Goal: Information Seeking & Learning: Compare options

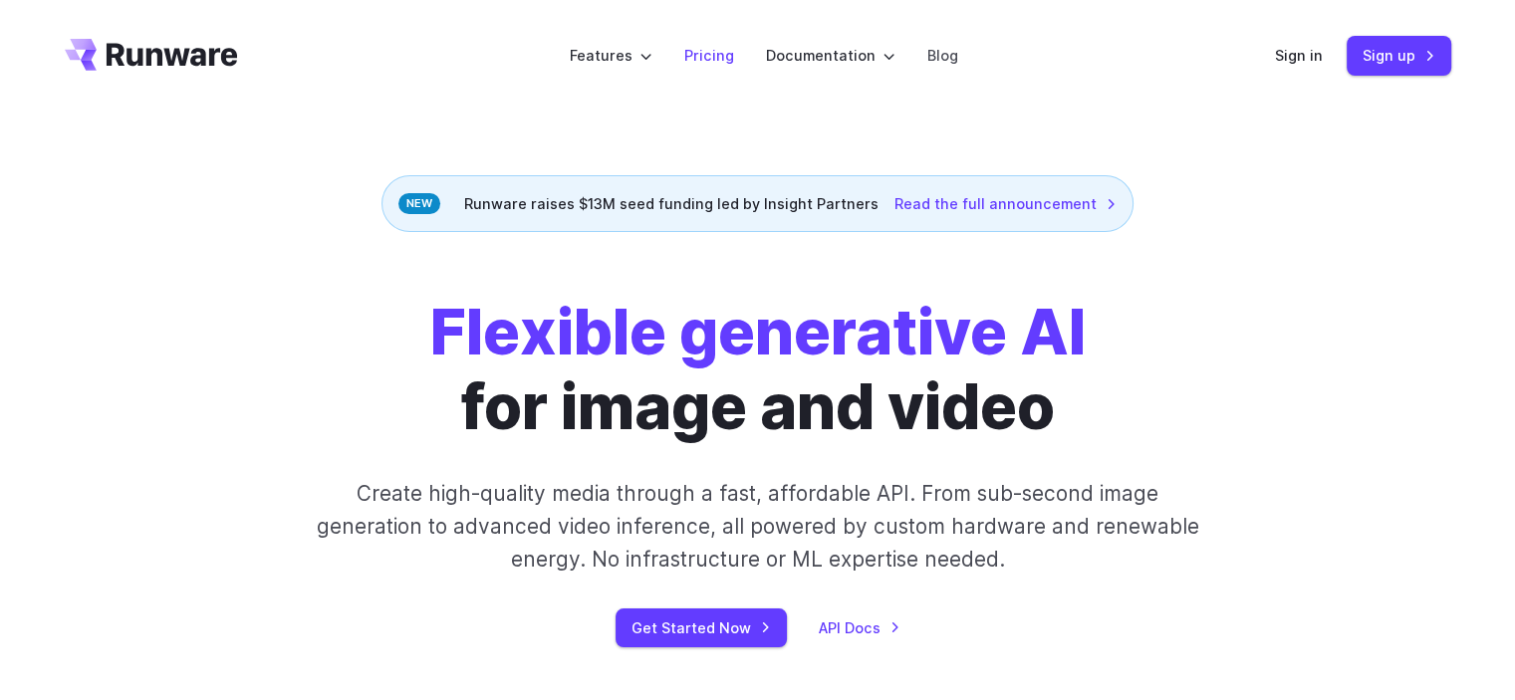
click at [703, 53] on link "Pricing" at bounding box center [709, 55] width 50 height 23
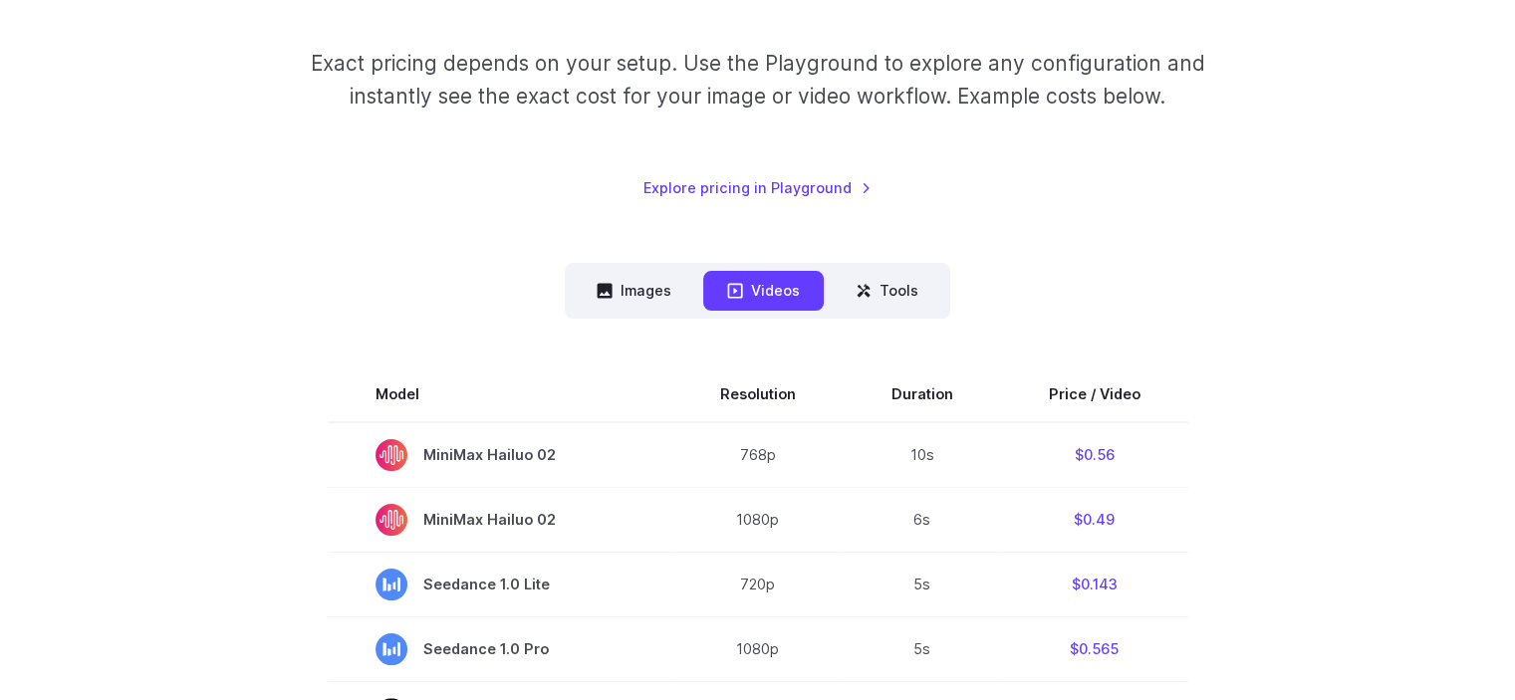
scroll to position [498, 0]
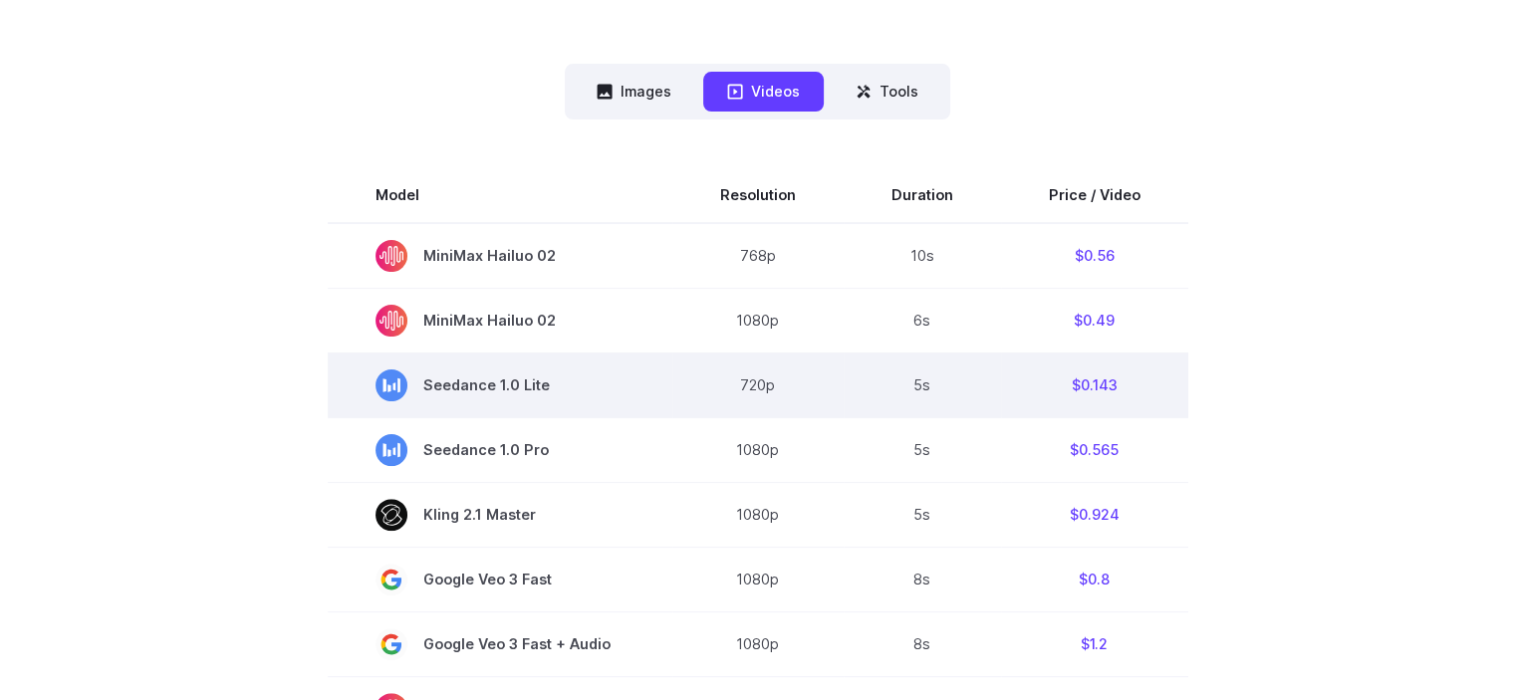
drag, startPoint x: 426, startPoint y: 386, endPoint x: 602, endPoint y: 385, distance: 175.3
click at [602, 385] on span "Seedance 1.0 Lite" at bounding box center [500, 386] width 249 height 32
click at [467, 390] on span "Seedance 1.0 Lite" at bounding box center [500, 386] width 249 height 32
click at [543, 384] on span "Seedance 1.0 Lite" at bounding box center [500, 386] width 249 height 32
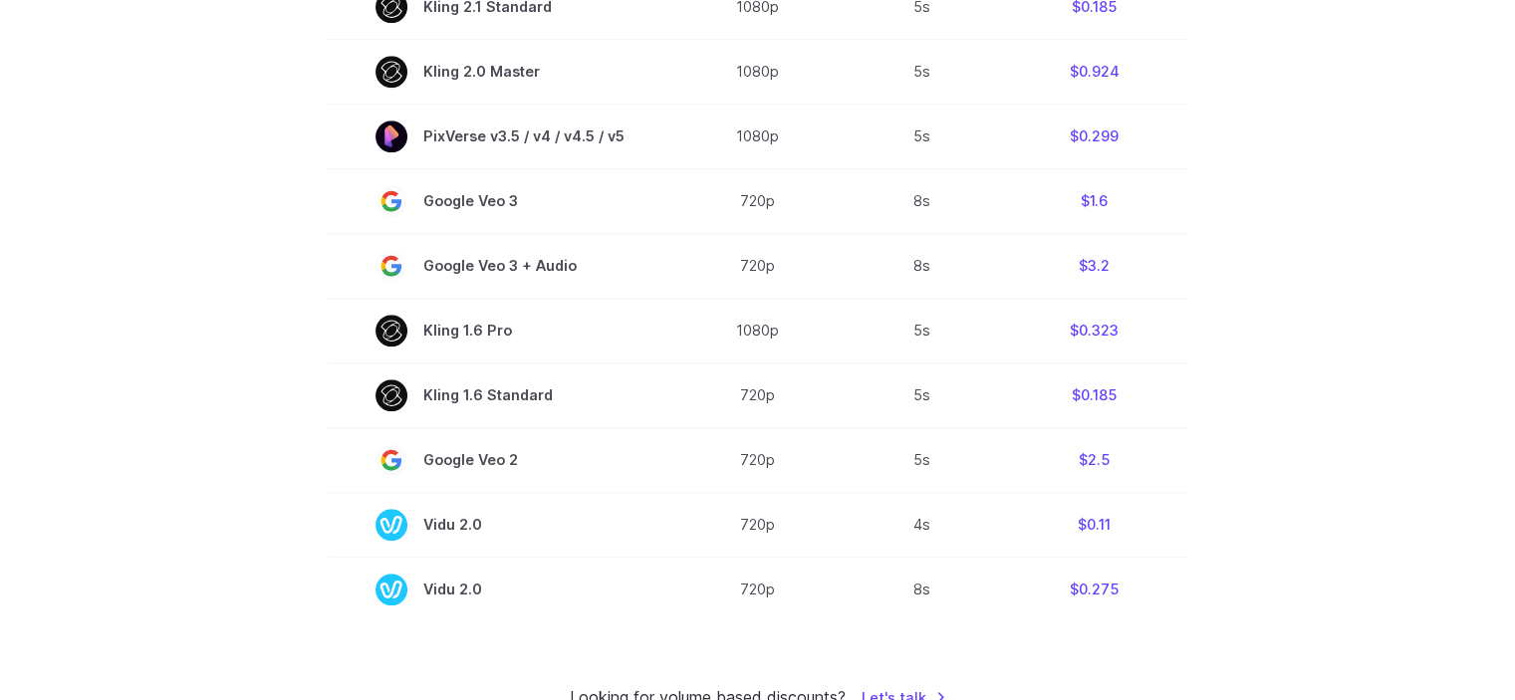
scroll to position [1494, 0]
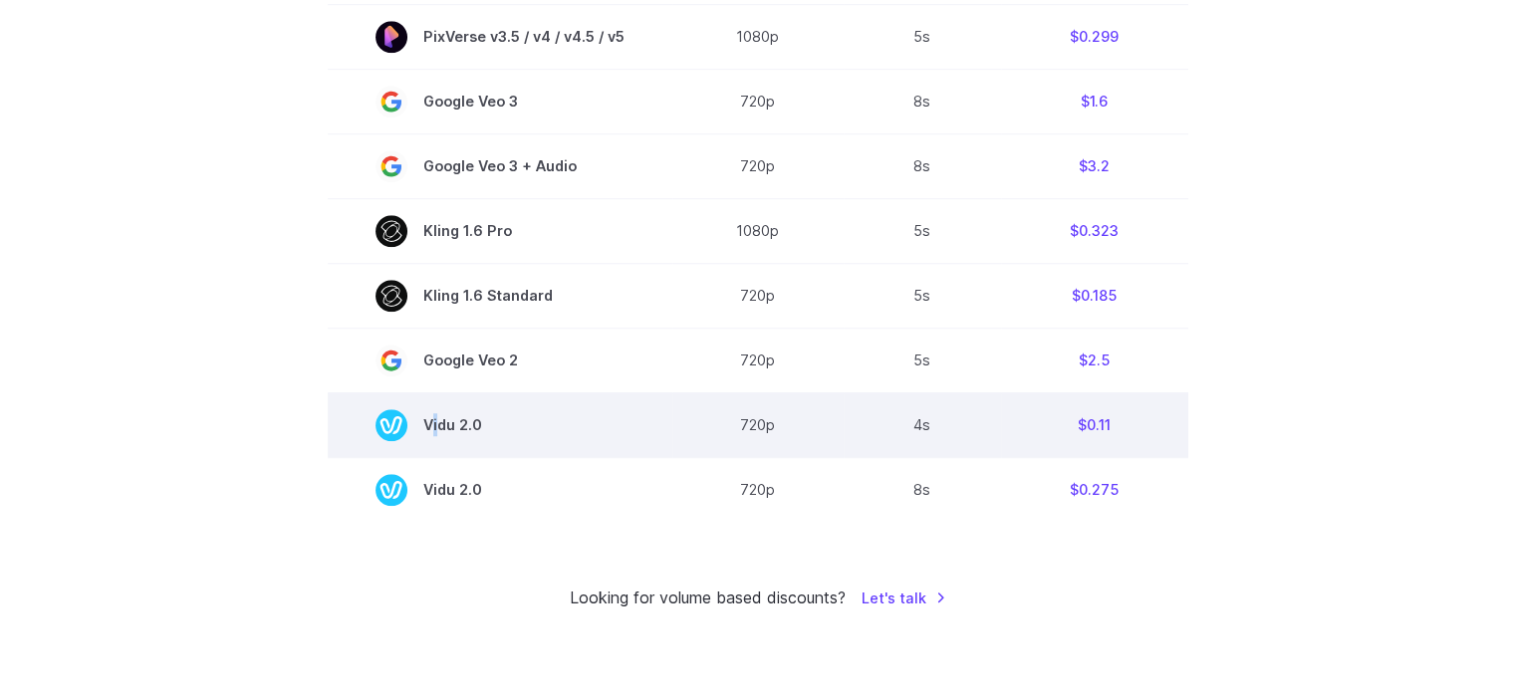
drag, startPoint x: 433, startPoint y: 430, endPoint x: 701, endPoint y: 461, distance: 269.7
click at [679, 457] on tr "Vidu 2.0 720p 4s $0.11" at bounding box center [758, 424] width 861 height 65
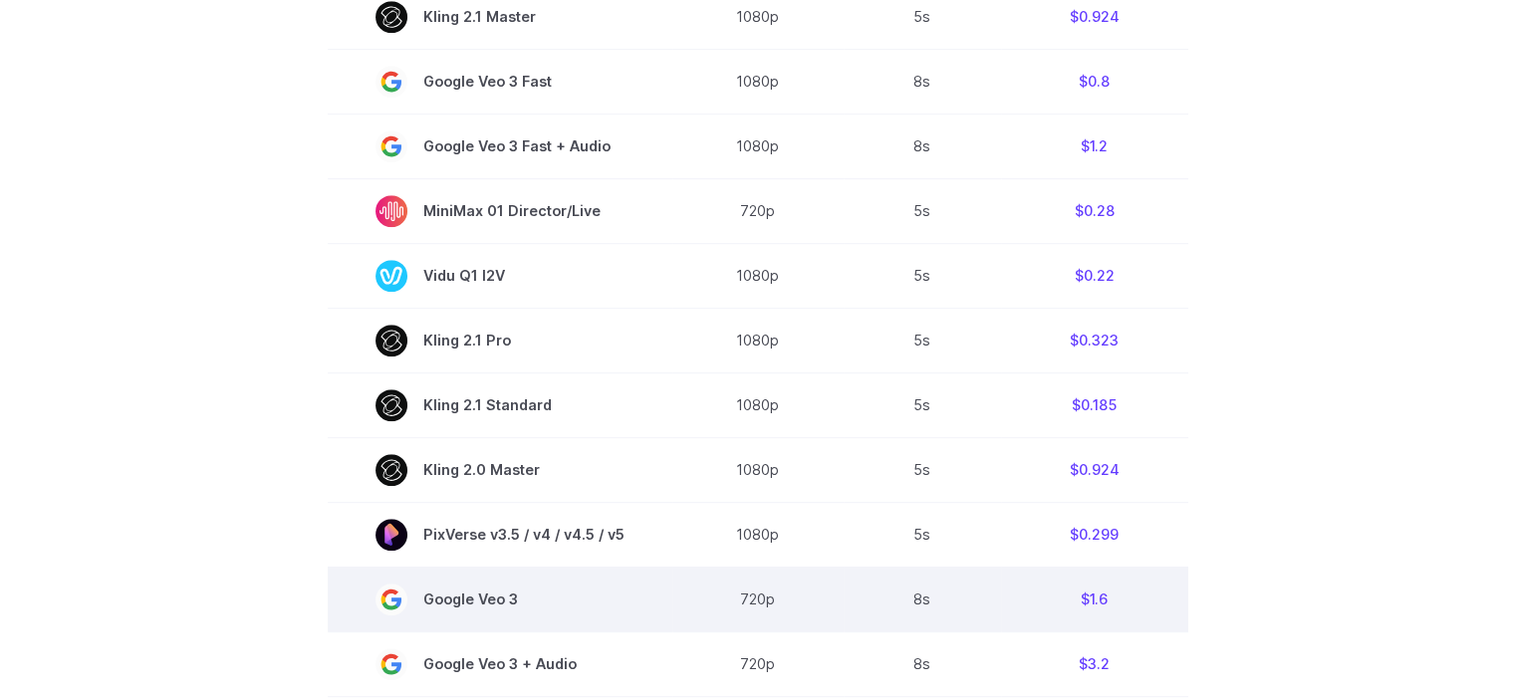
scroll to position [1295, 0]
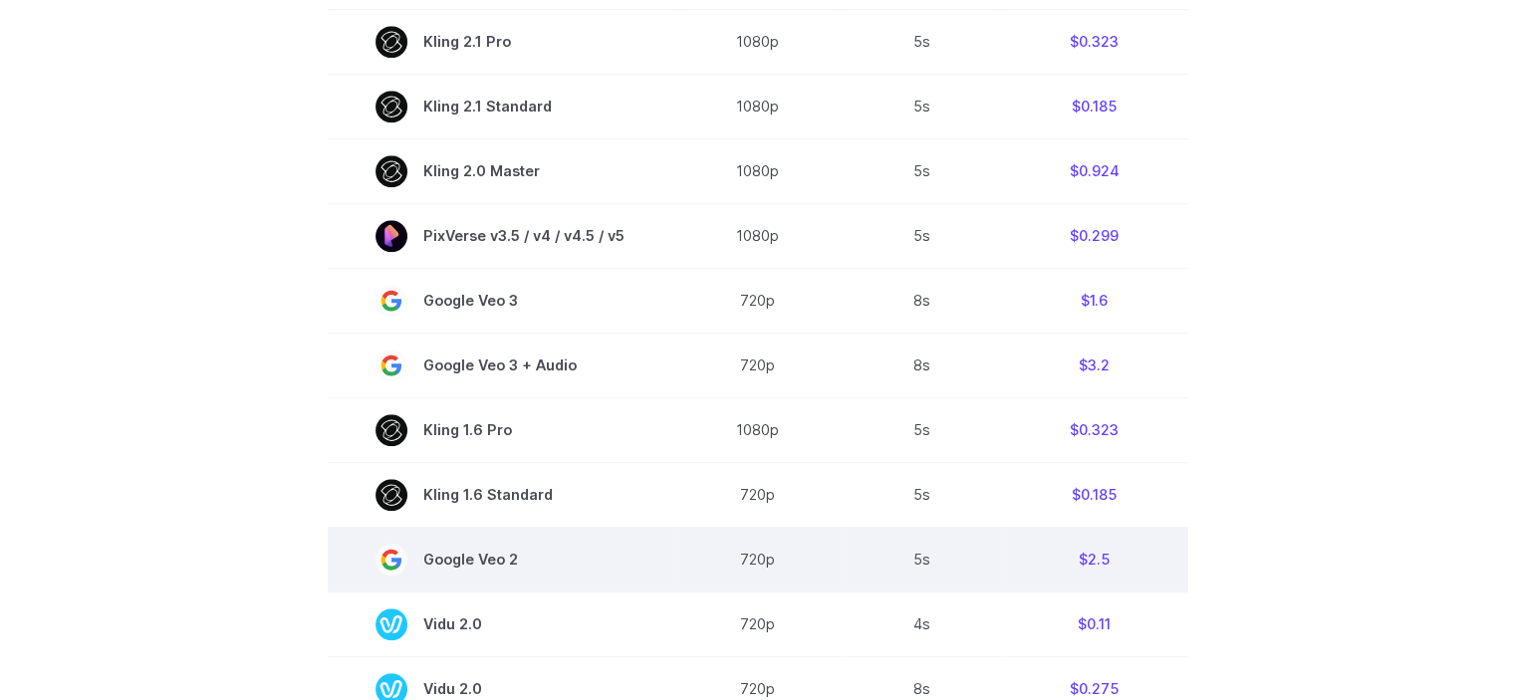
click at [799, 552] on td "720p" at bounding box center [757, 559] width 171 height 65
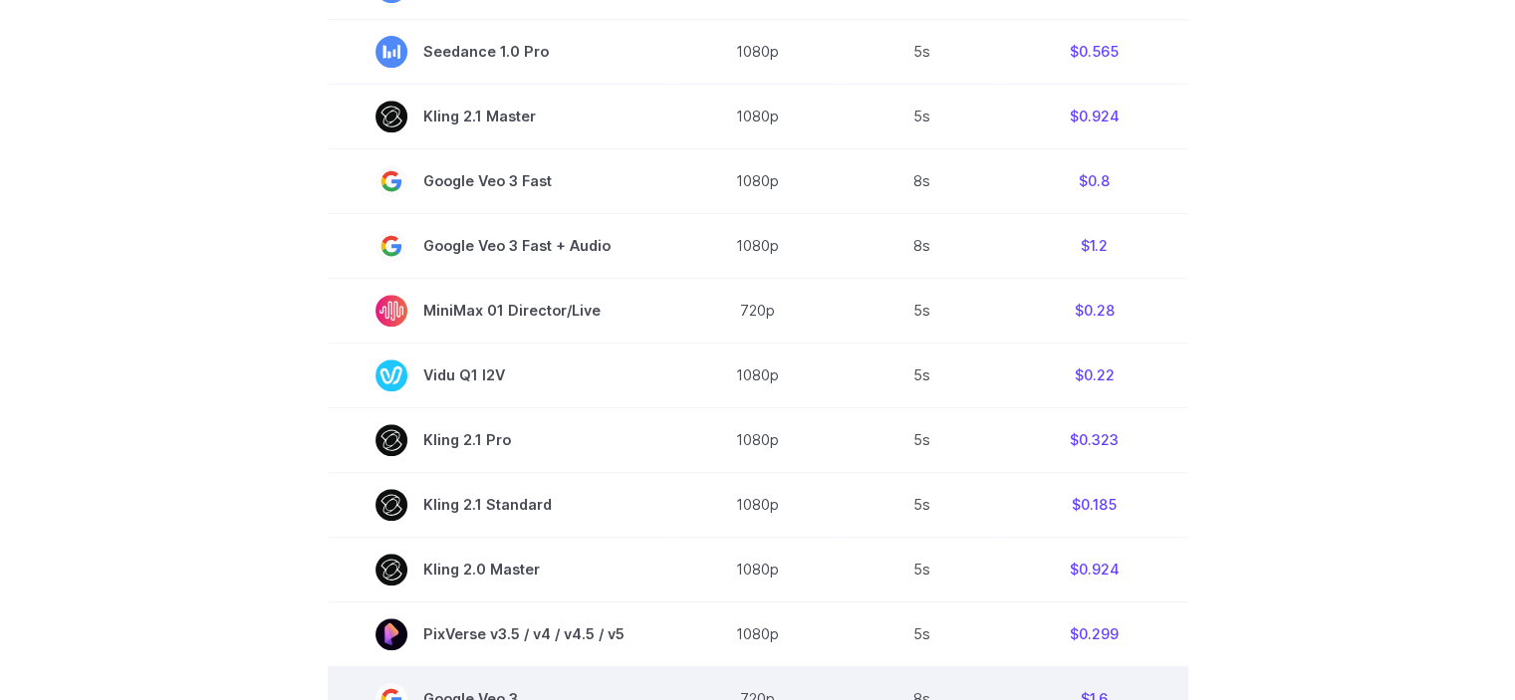
scroll to position [498, 0]
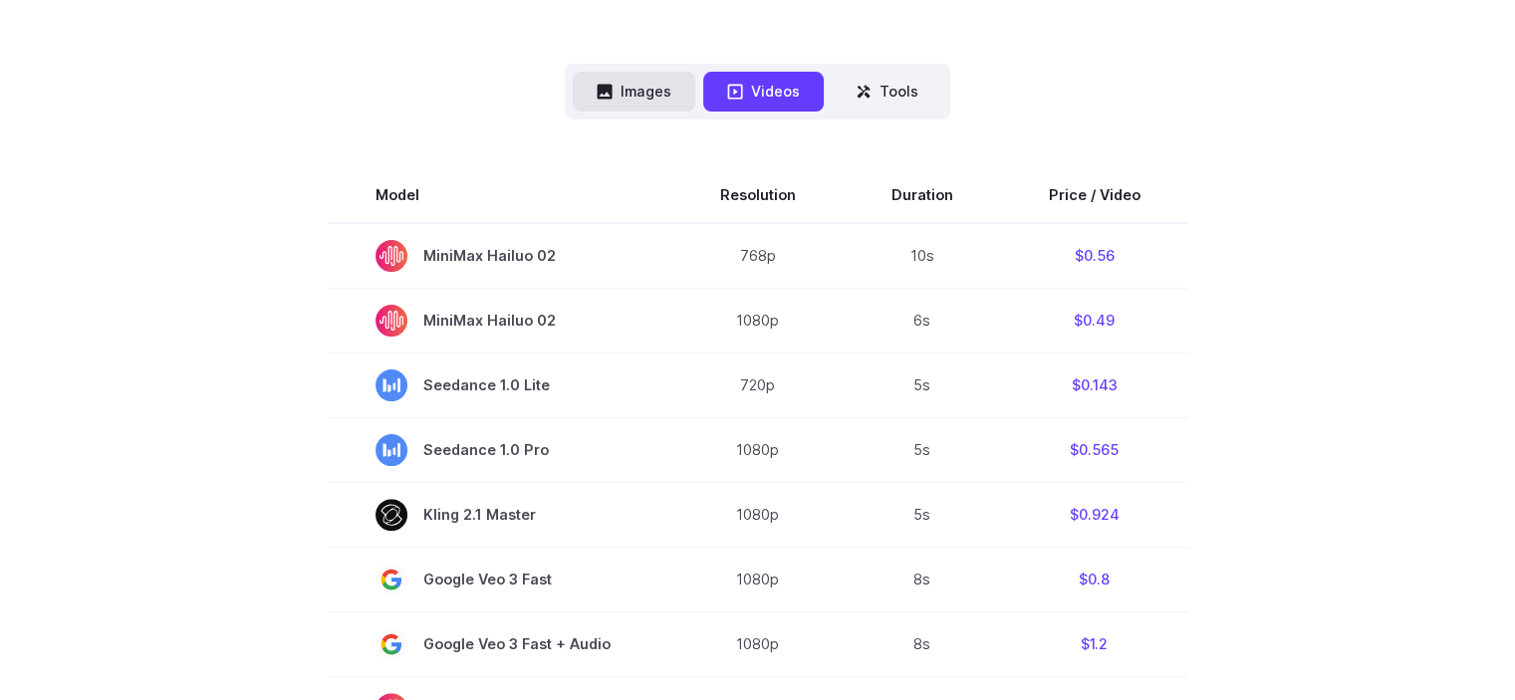
click at [645, 97] on button "Images" at bounding box center [634, 91] width 123 height 39
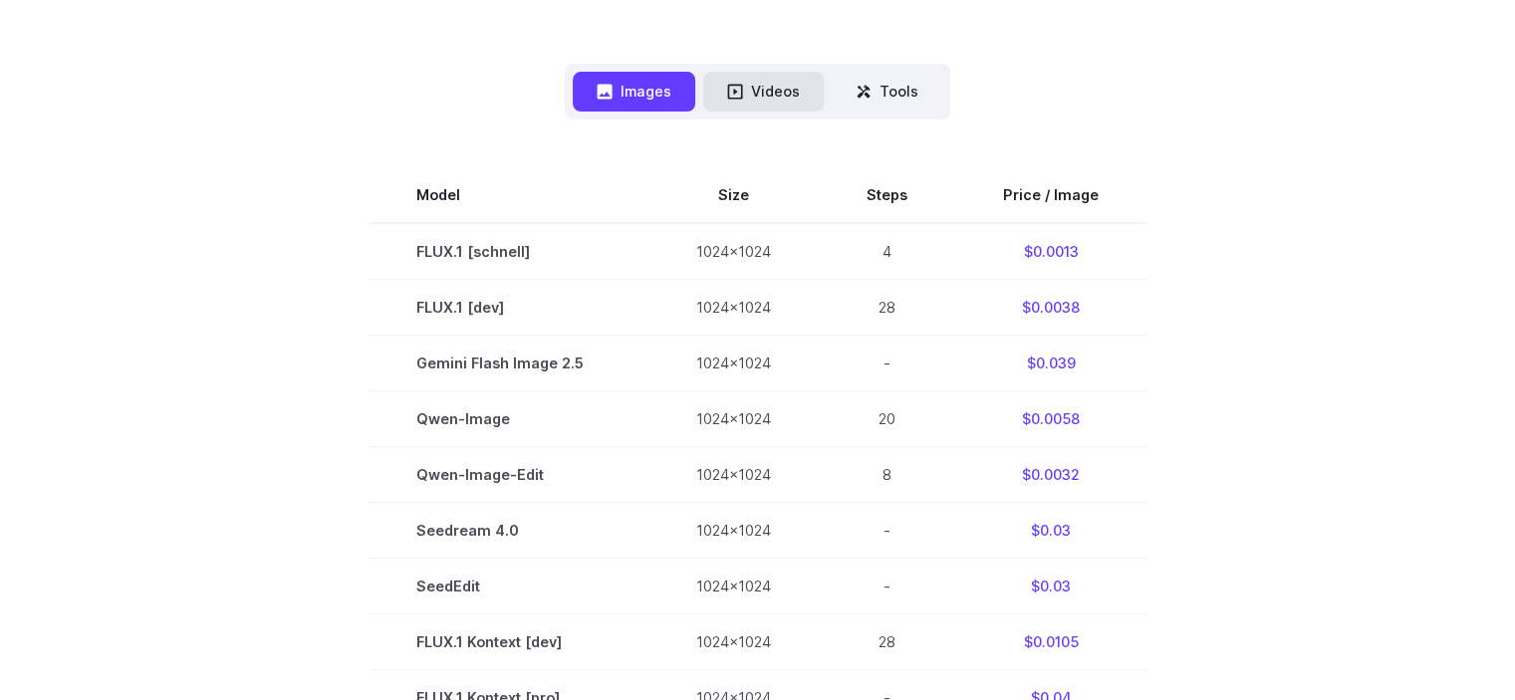
click at [762, 80] on button "Videos" at bounding box center [763, 91] width 121 height 39
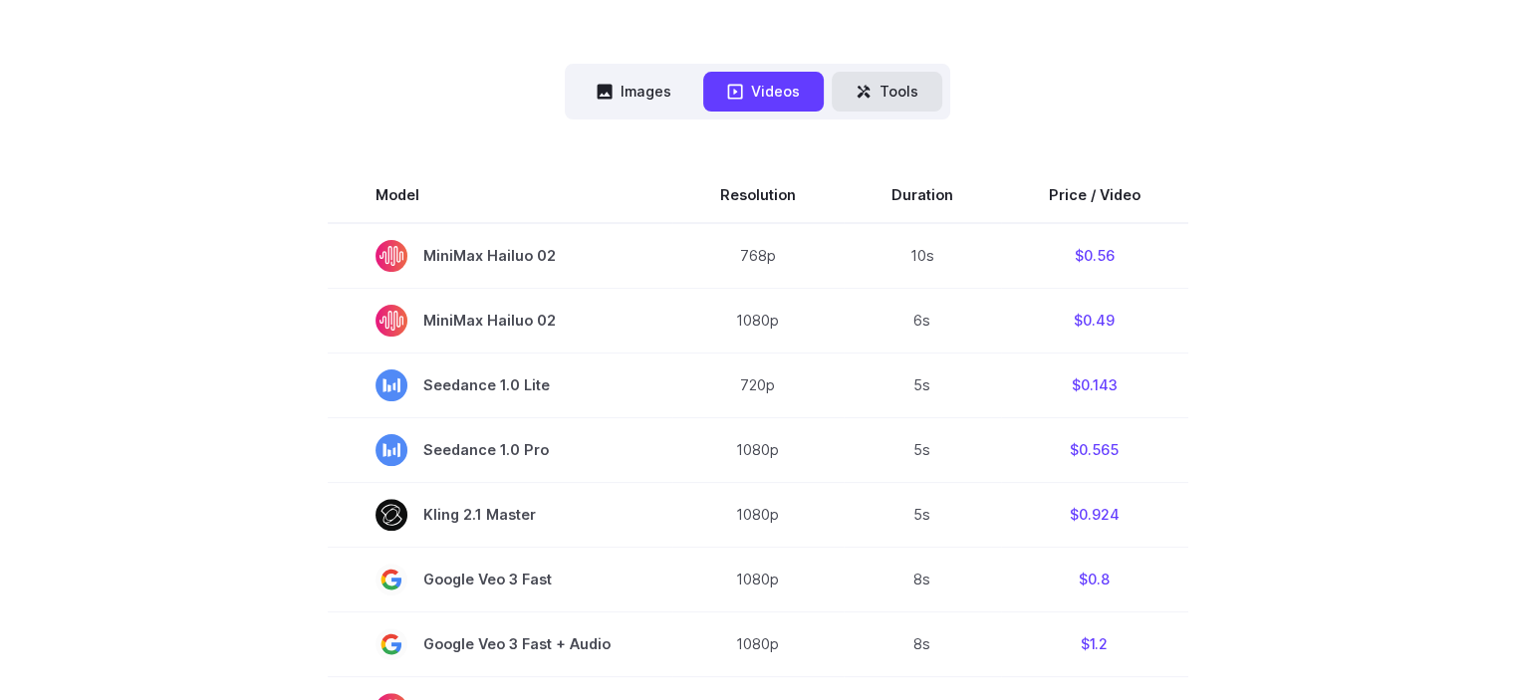
click at [901, 94] on button "Tools" at bounding box center [887, 91] width 111 height 39
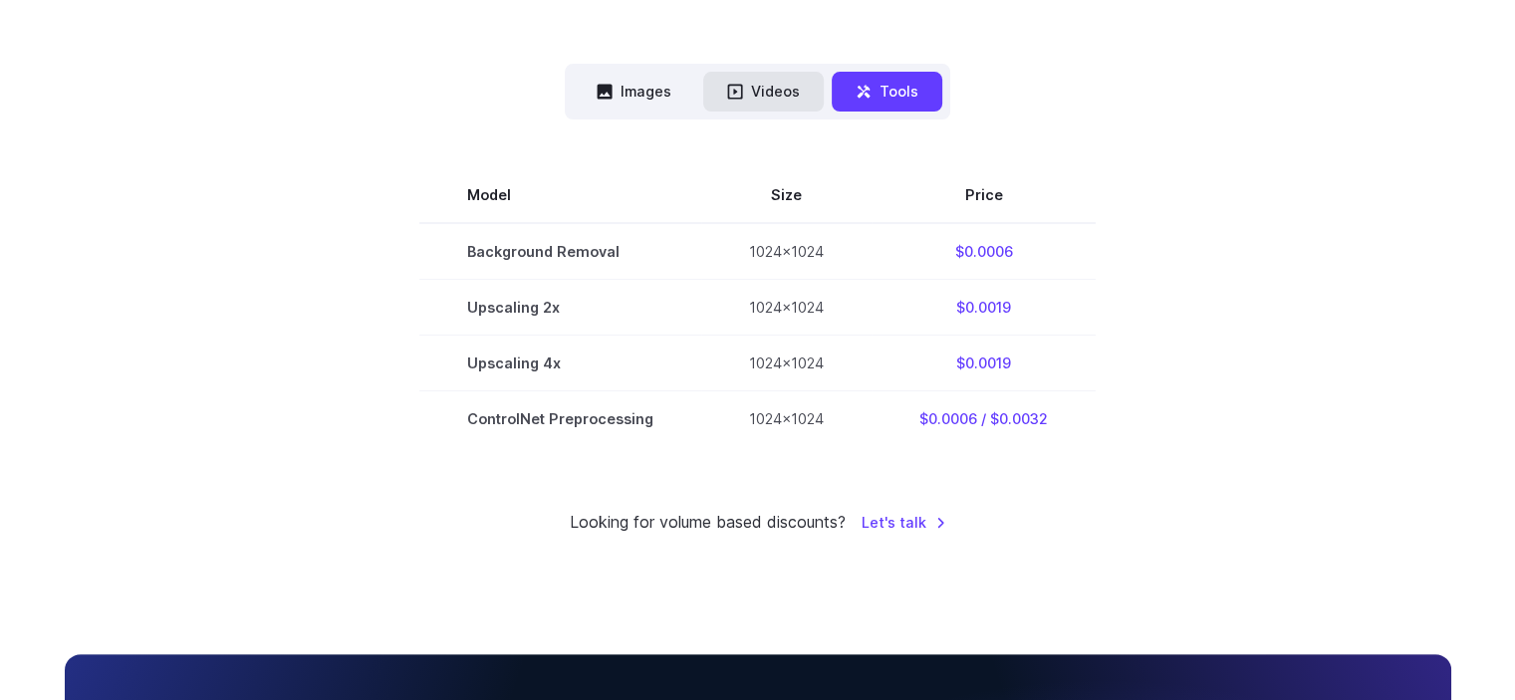
click at [780, 87] on button "Videos" at bounding box center [763, 91] width 121 height 39
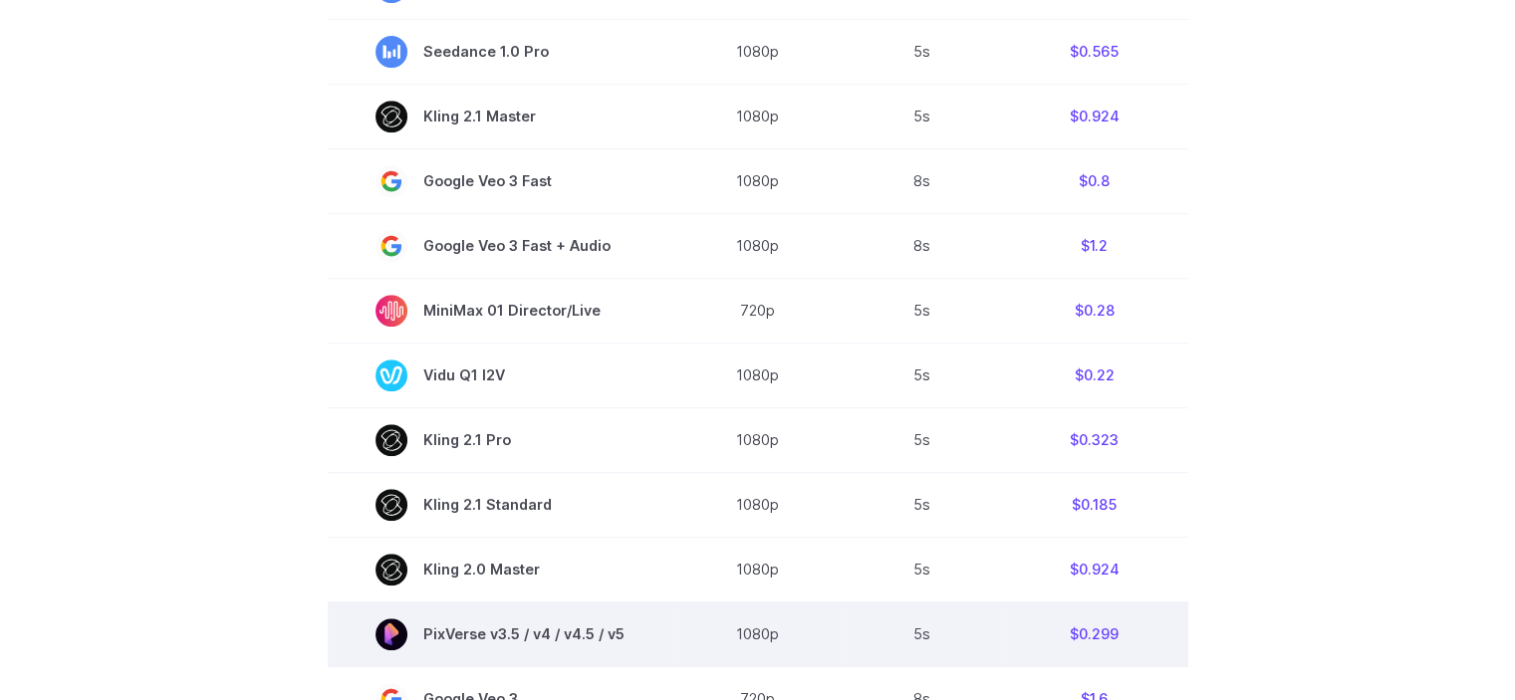
scroll to position [1195, 0]
